Goal: Task Accomplishment & Management: Use online tool/utility

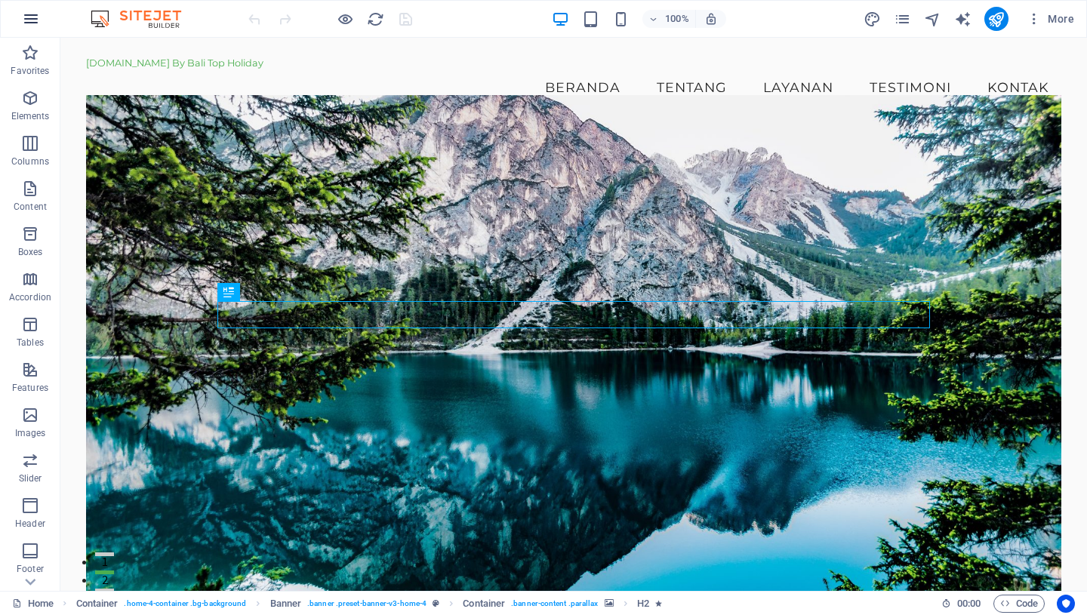
click at [32, 17] on icon "button" at bounding box center [31, 19] width 18 height 18
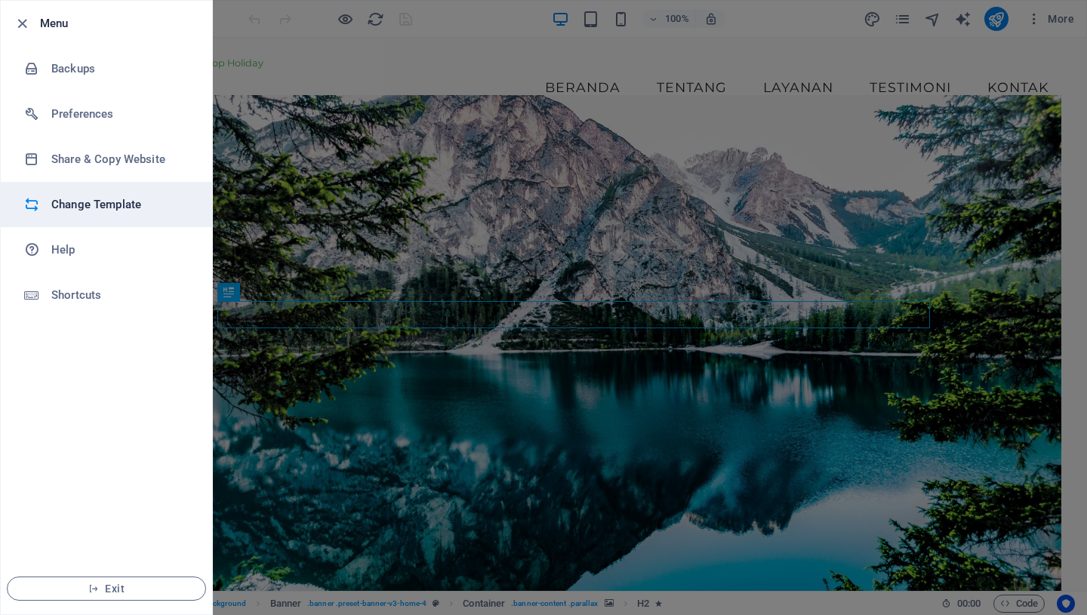
click at [106, 199] on h6 "Change Template" at bounding box center [121, 204] width 140 height 18
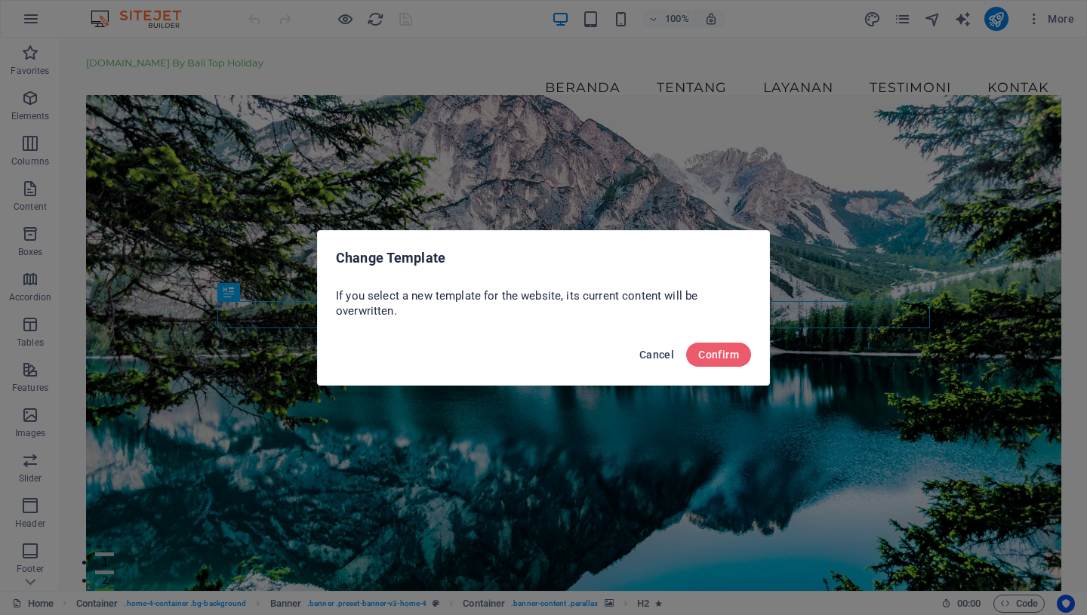
click at [662, 349] on span "Cancel" at bounding box center [656, 355] width 35 height 12
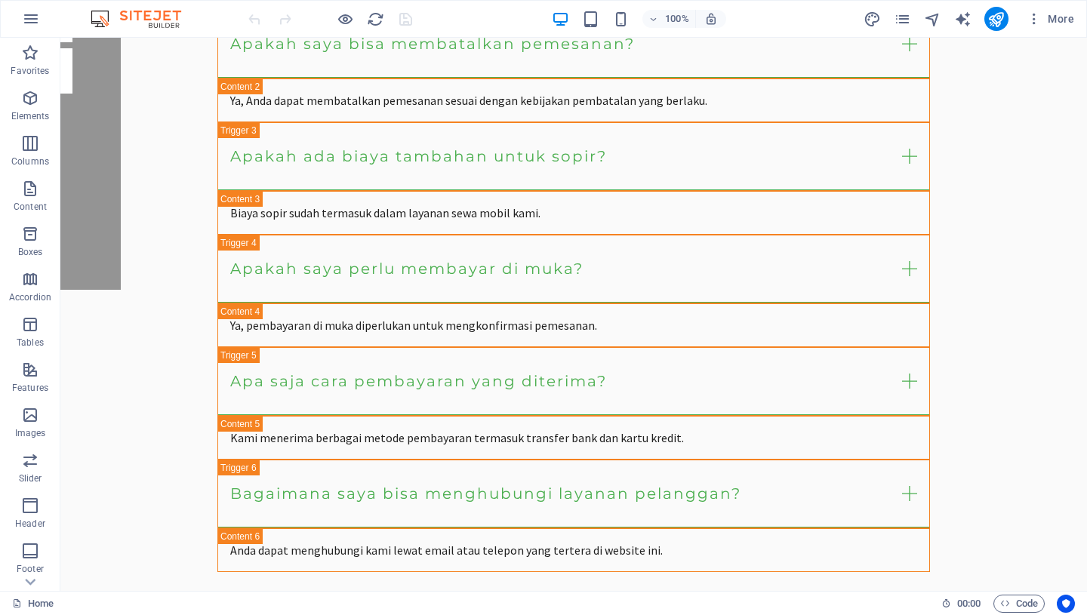
scroll to position [3335, 0]
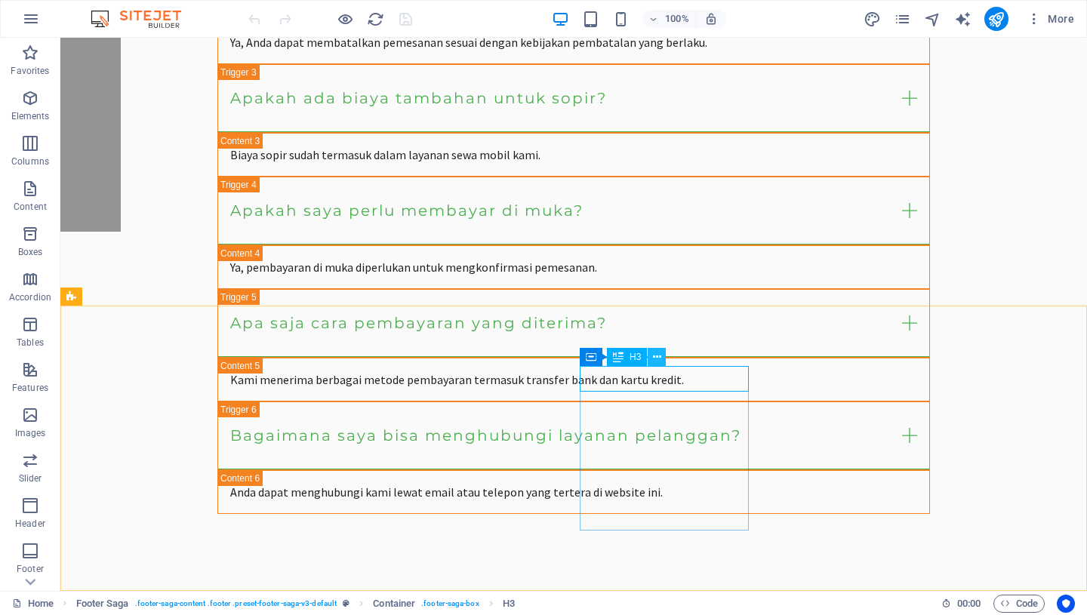
click at [660, 358] on icon at bounding box center [657, 357] width 8 height 16
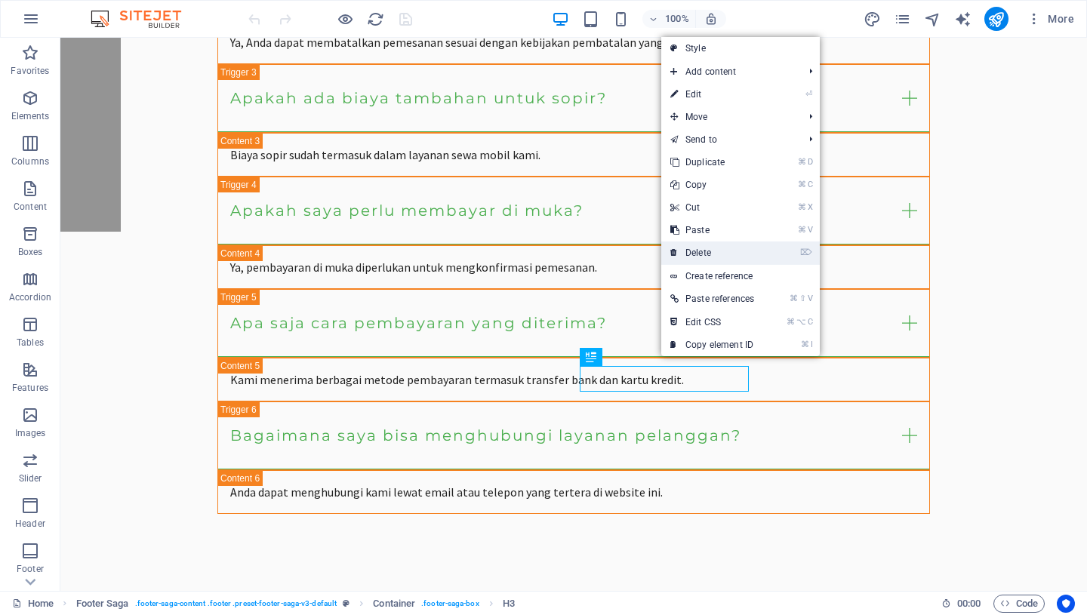
click at [728, 254] on link "⌦ Delete" at bounding box center [712, 253] width 102 height 23
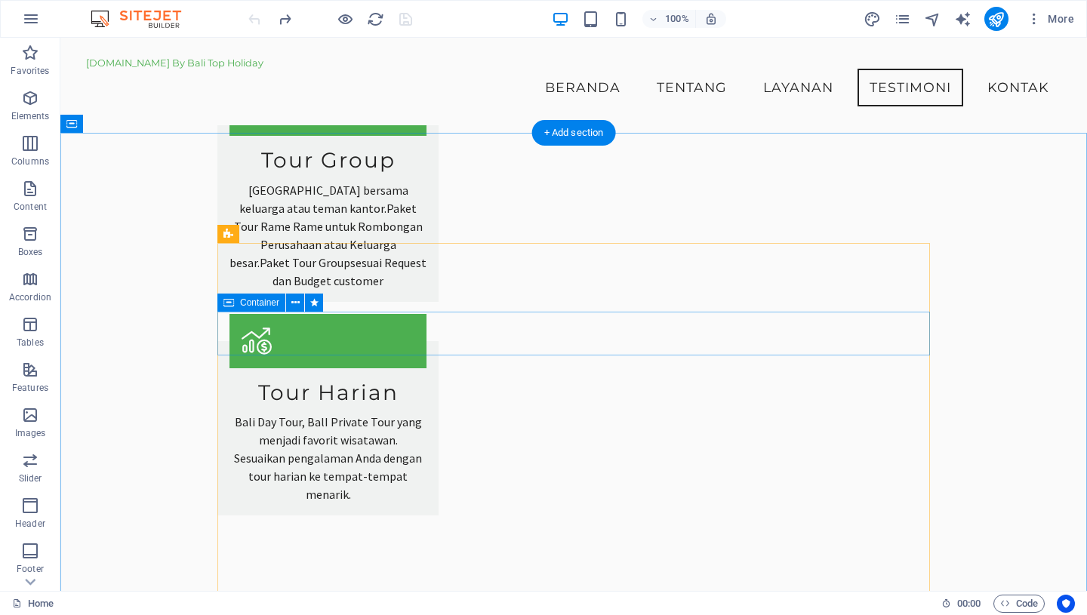
scroll to position [1680, 0]
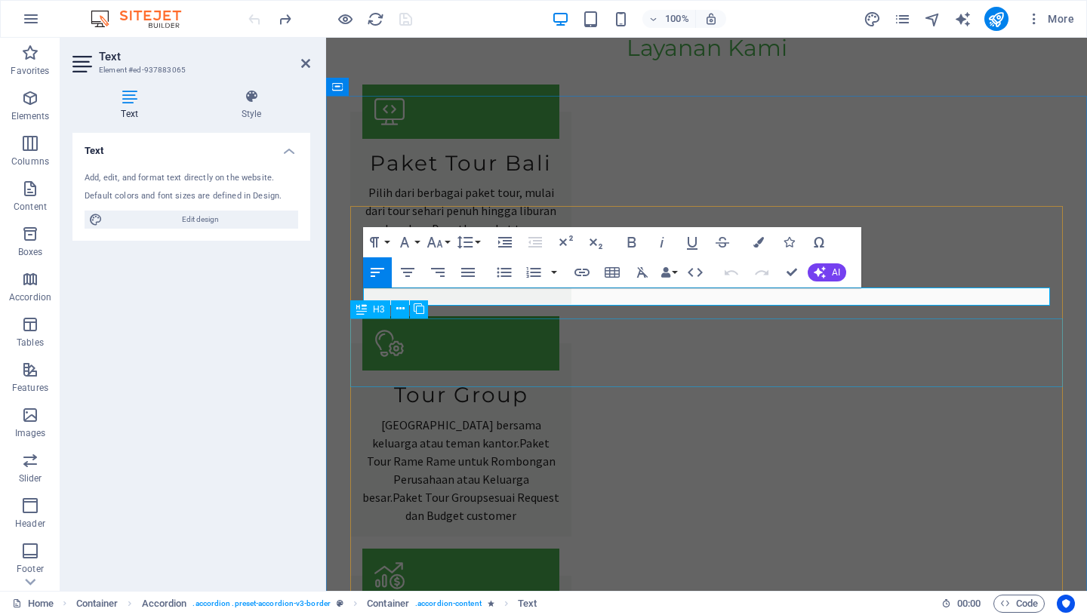
scroll to position [1756, 0]
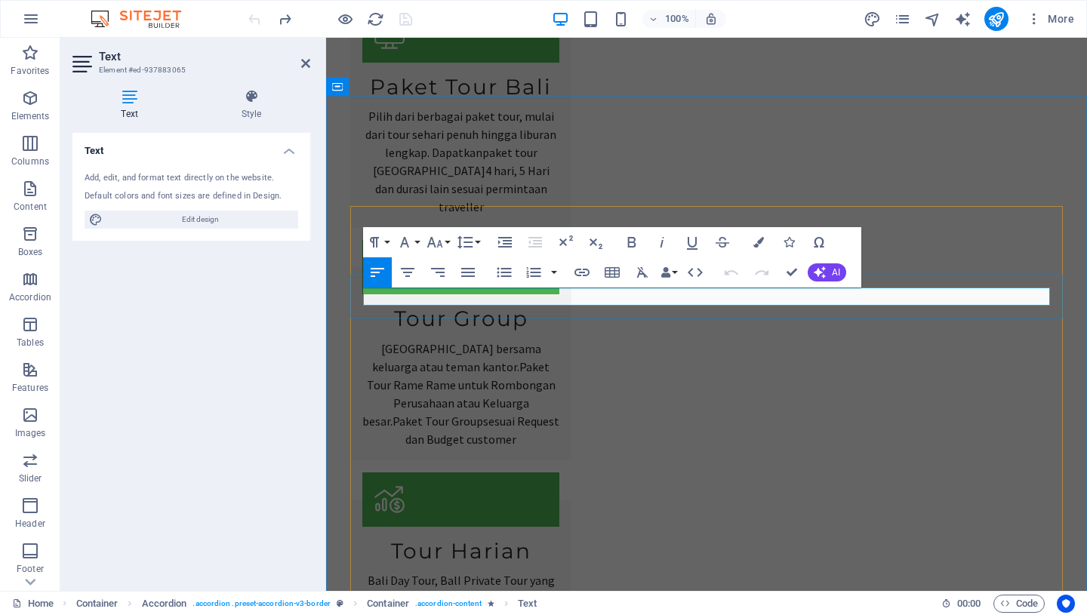
drag, startPoint x: 965, startPoint y: 296, endPoint x: 506, endPoint y: 296, distance: 458.1
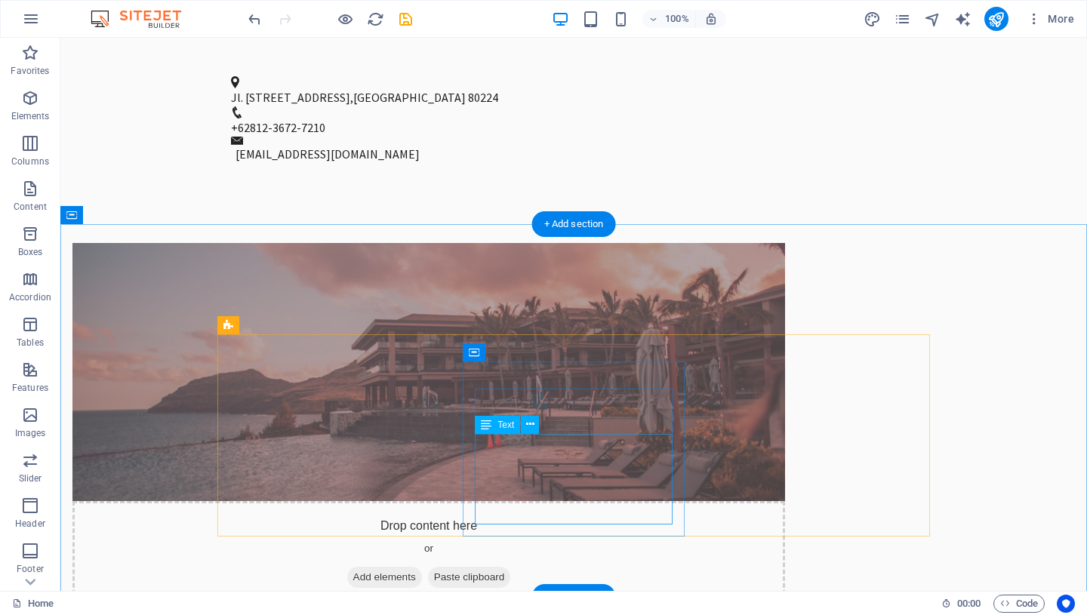
scroll to position [799, 0]
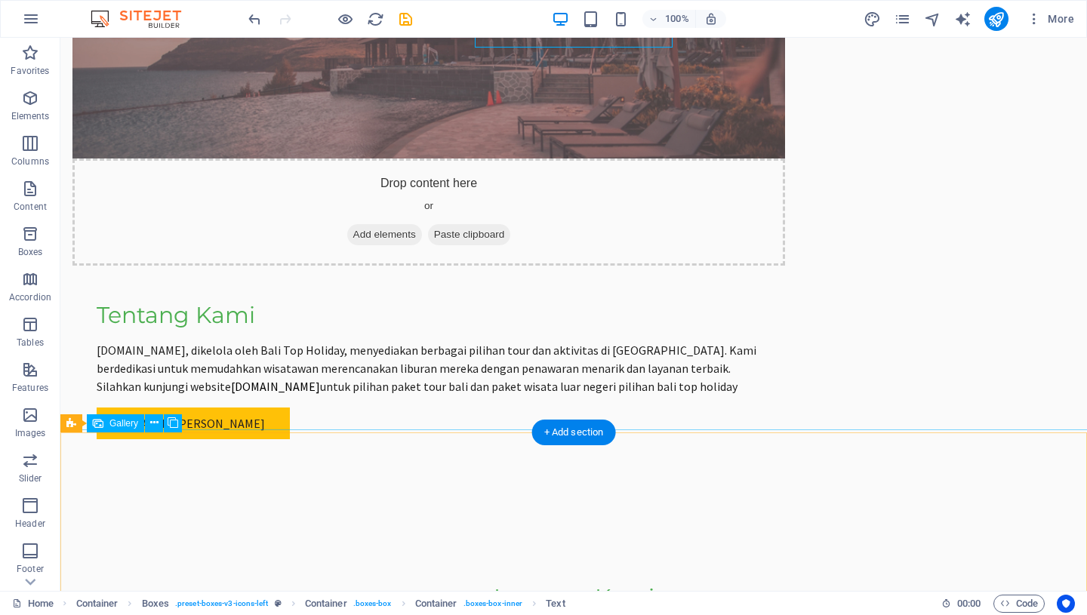
scroll to position [1484, 0]
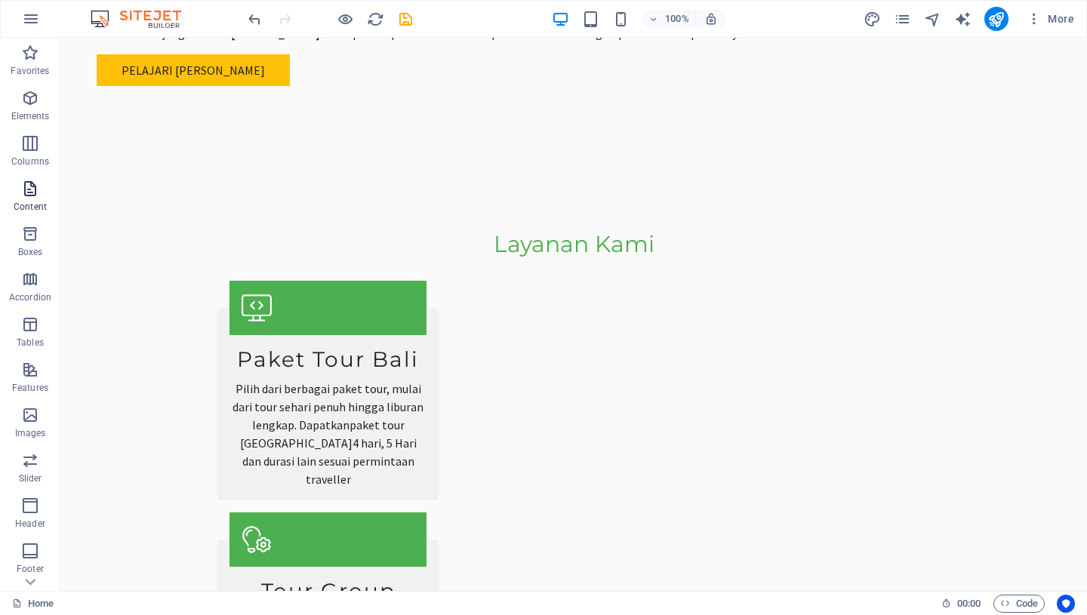
click at [28, 194] on icon "button" at bounding box center [30, 189] width 18 height 18
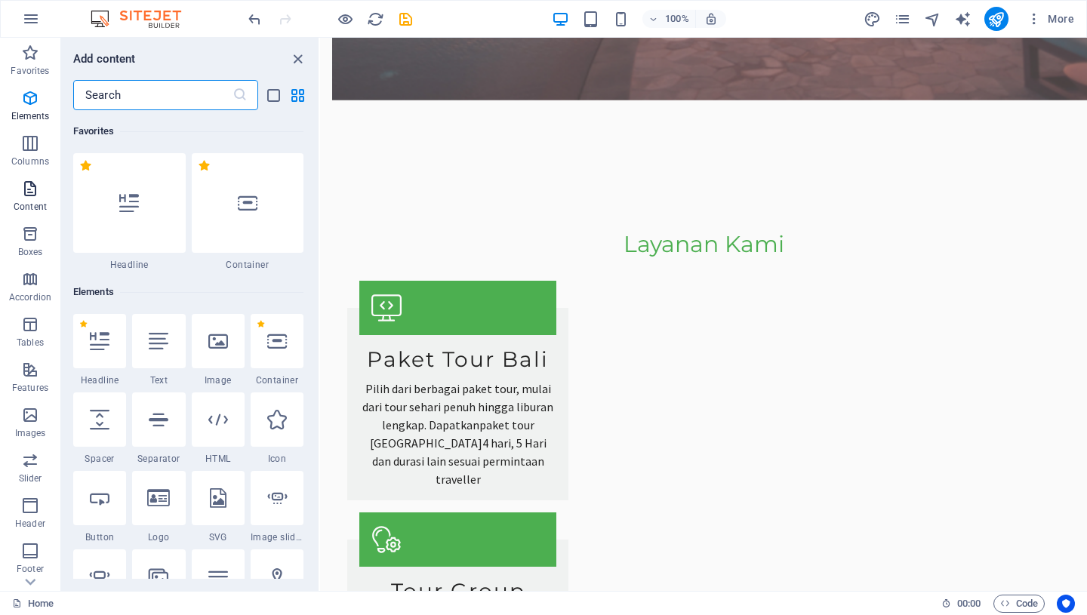
scroll to position [2641, 0]
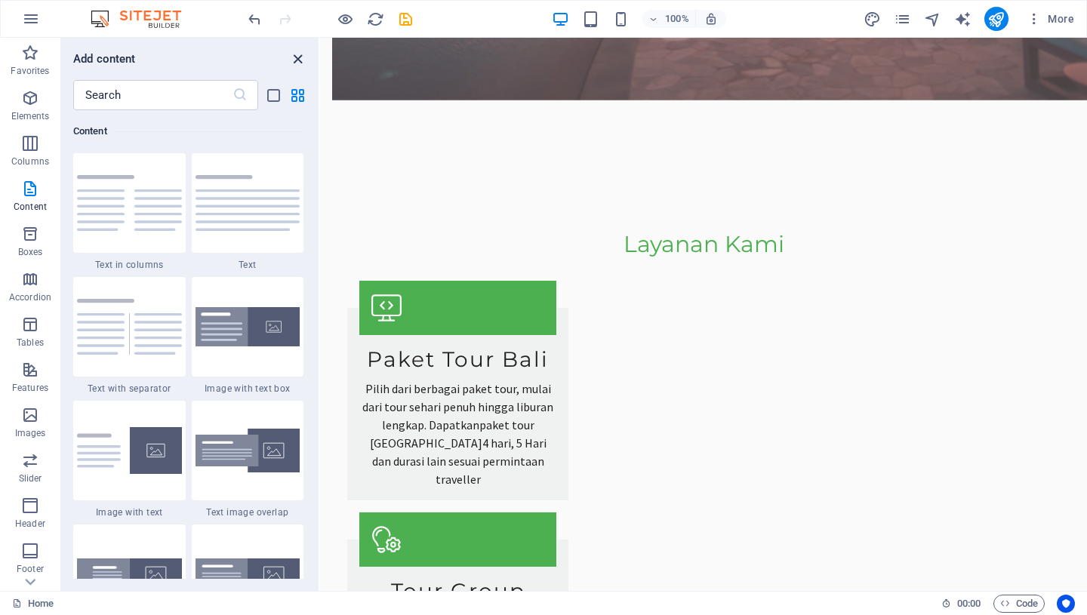
click at [297, 57] on icon "close panel" at bounding box center [297, 59] width 17 height 17
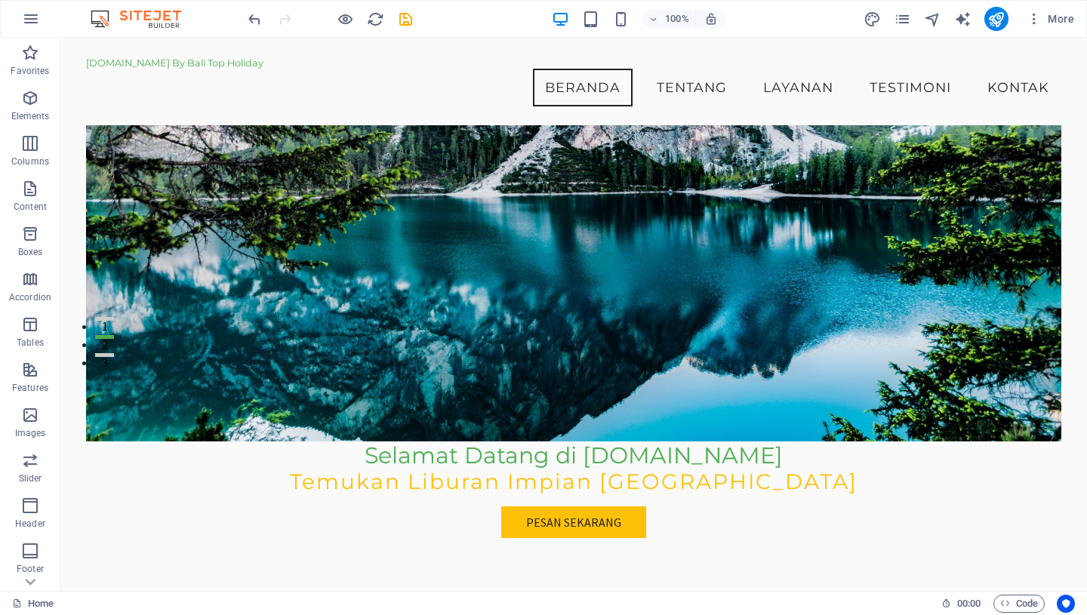
scroll to position [0, 0]
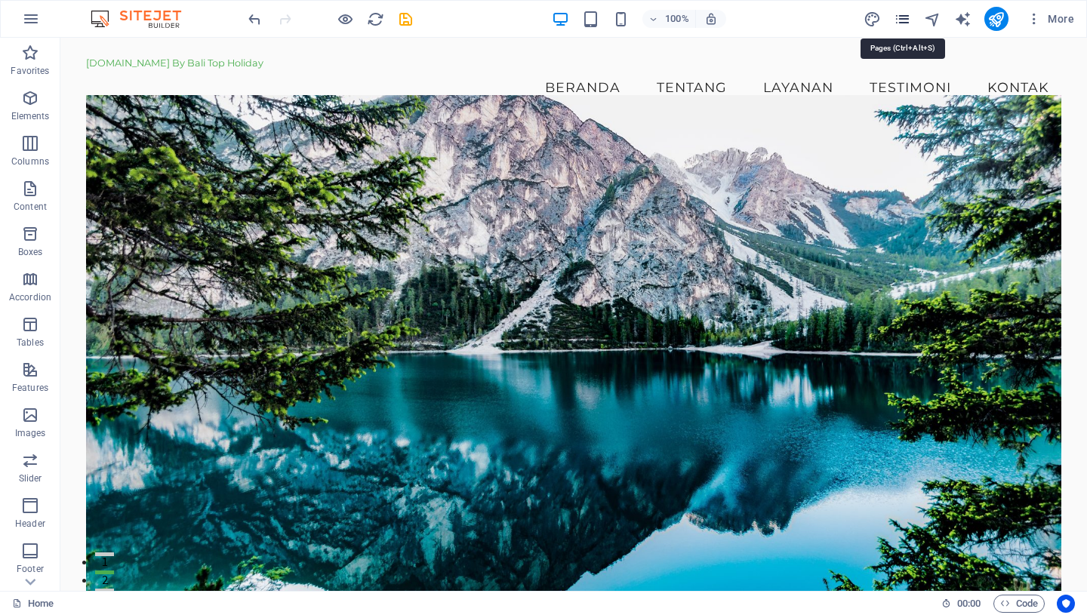
click at [897, 19] on icon "pages" at bounding box center [902, 19] width 17 height 17
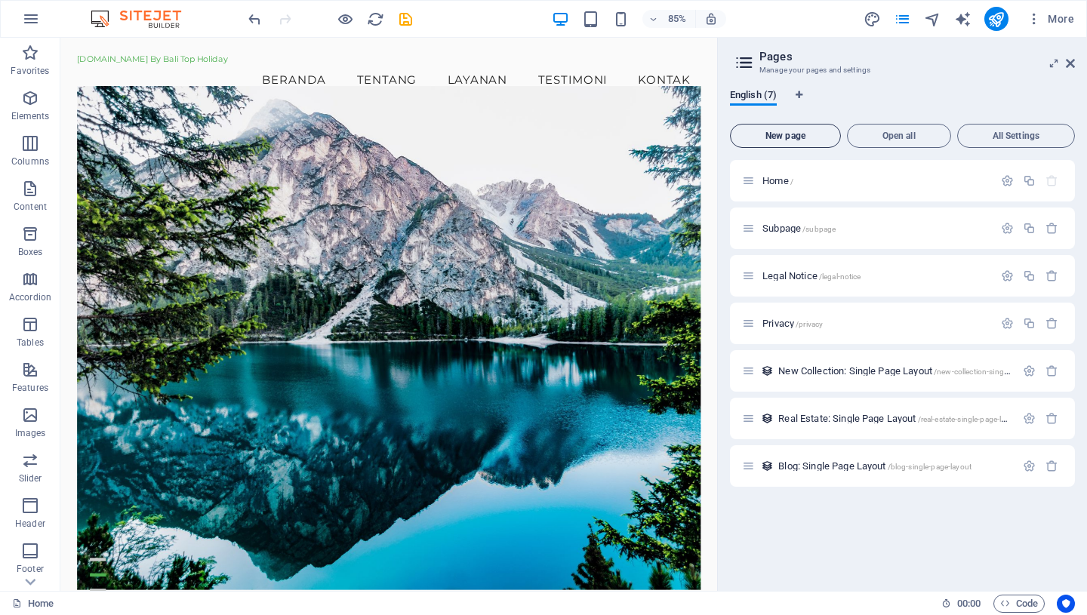
click at [804, 138] on span "New page" at bounding box center [785, 135] width 97 height 9
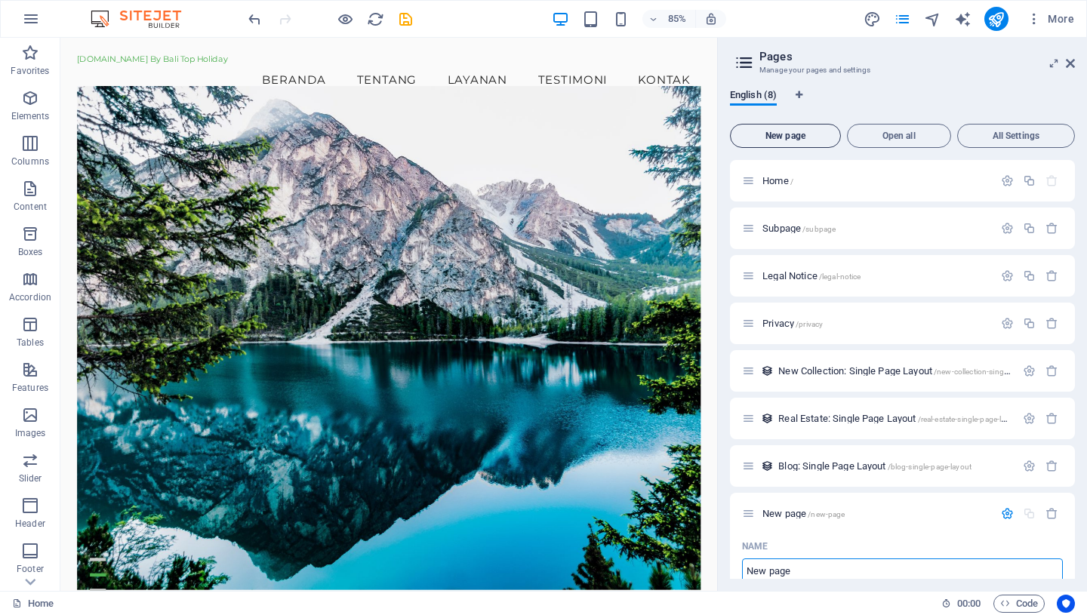
scroll to position [4, 0]
click at [1072, 62] on icon at bounding box center [1070, 63] width 9 height 12
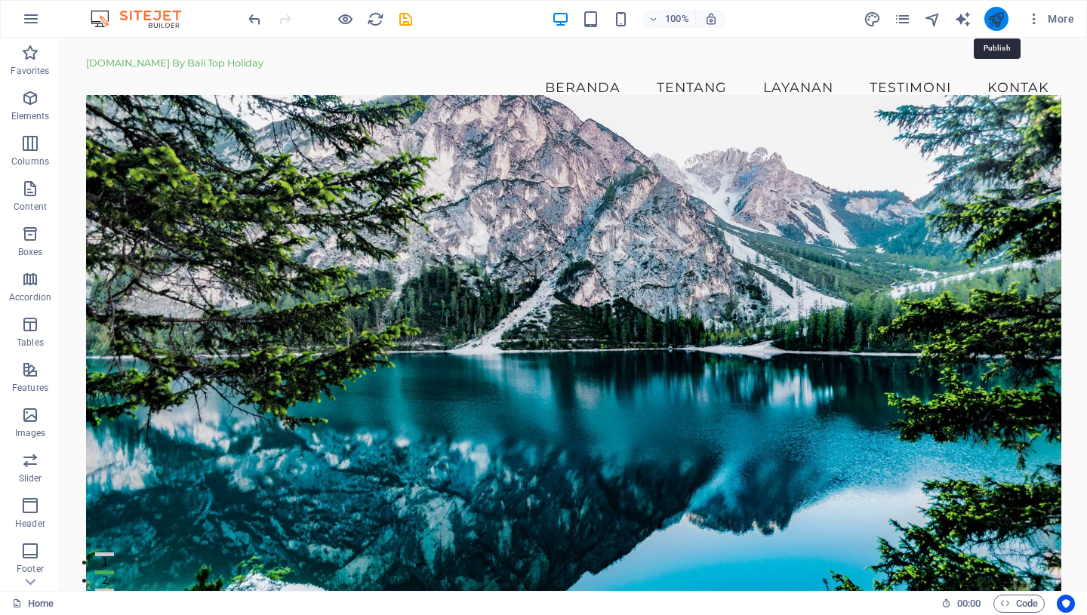
click at [993, 18] on icon "publish" at bounding box center [995, 19] width 17 height 17
checkbox input "false"
